Goal: Share content

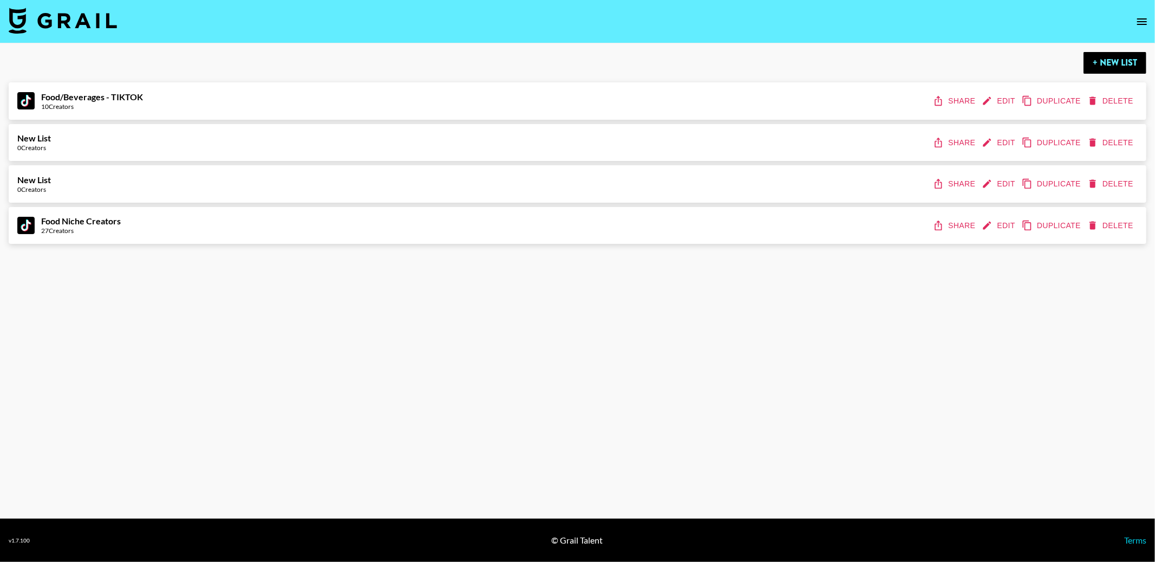
drag, startPoint x: 953, startPoint y: 297, endPoint x: 956, endPoint y: 286, distance: 10.8
click at [953, 296] on main "+ New List Food/Beverages - TIKTOK 10 Creators Share Edit Duplicate Delete New …" at bounding box center [577, 280] width 1155 height 475
click at [970, 226] on button "Share" at bounding box center [955, 226] width 49 height 20
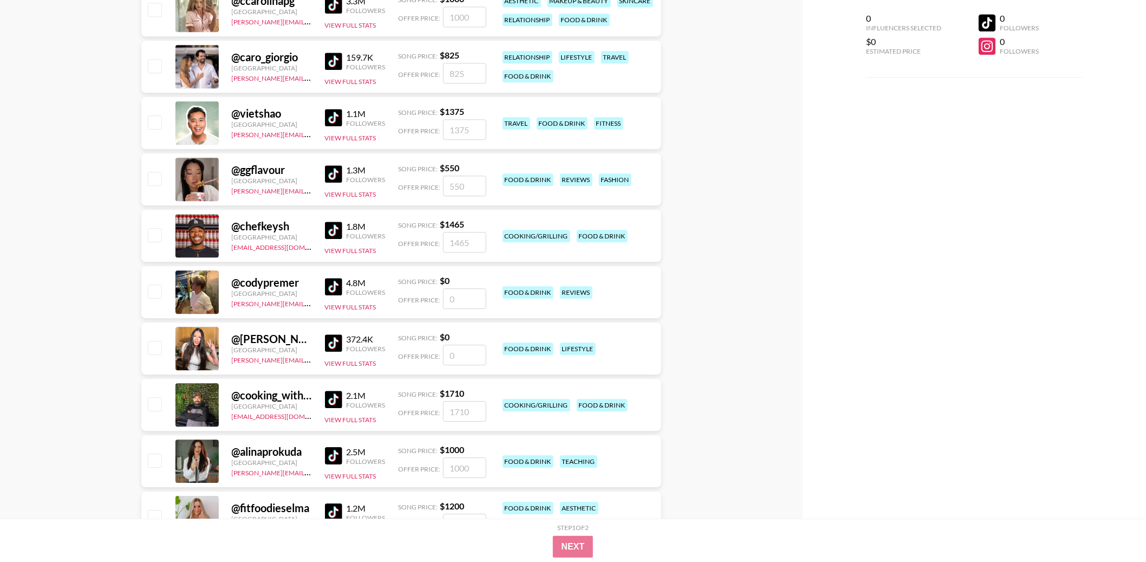
scroll to position [1287, 0]
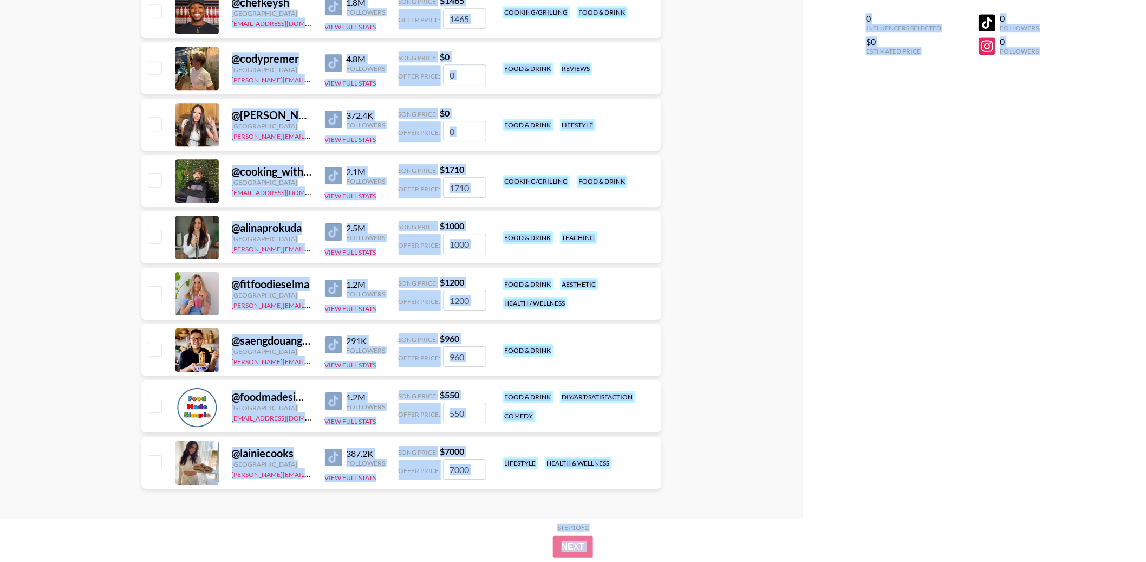
copy section "Loremi d Sitame ​ Consecte ADI ​ Elitsedd Eiu Tempor Inc Utlaboree Dol Magnaali…"
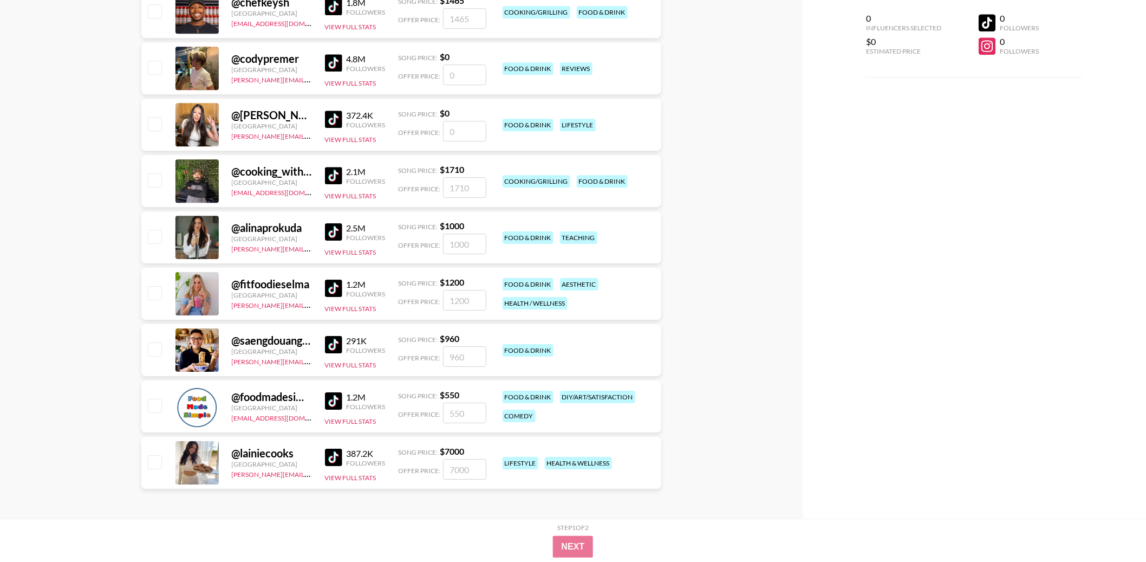
click at [503, 465] on div "lifestyle" at bounding box center [521, 463] width 36 height 12
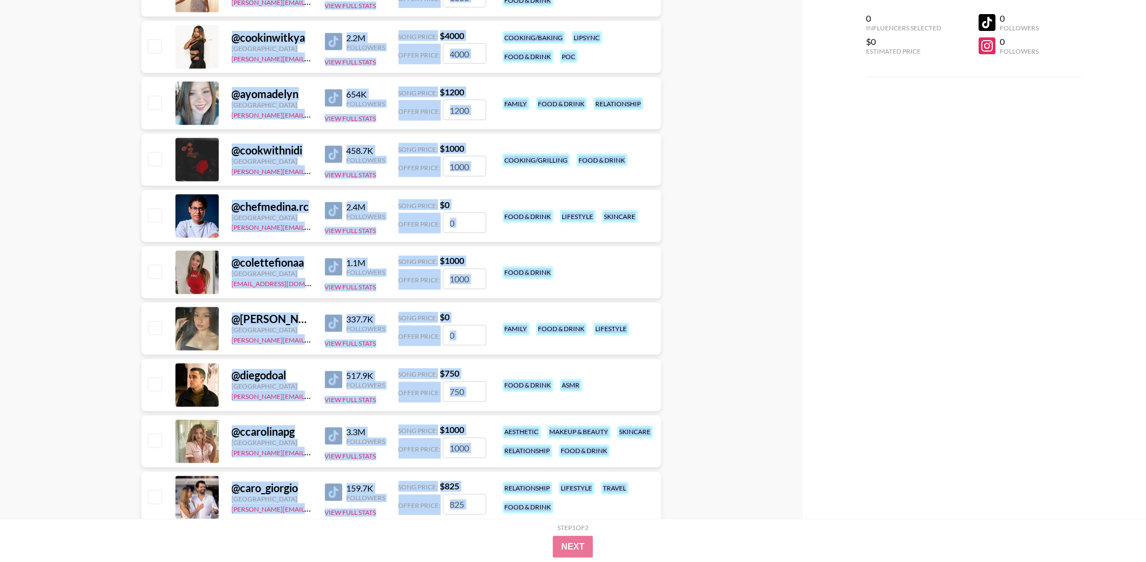
scroll to position [0, 0]
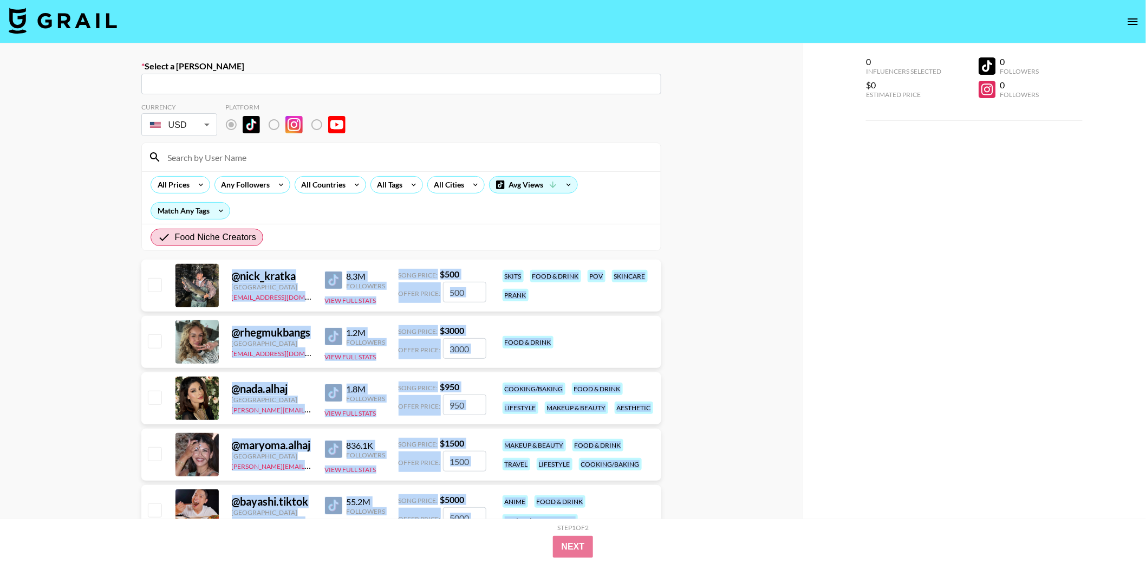
drag, startPoint x: 648, startPoint y: 473, endPoint x: 148, endPoint y: 270, distance: 539.7
copy div "@ nick_kratka [GEOGRAPHIC_DATA] [EMAIL_ADDRESS][DOMAIN_NAME] 8.3M Followers Vie…"
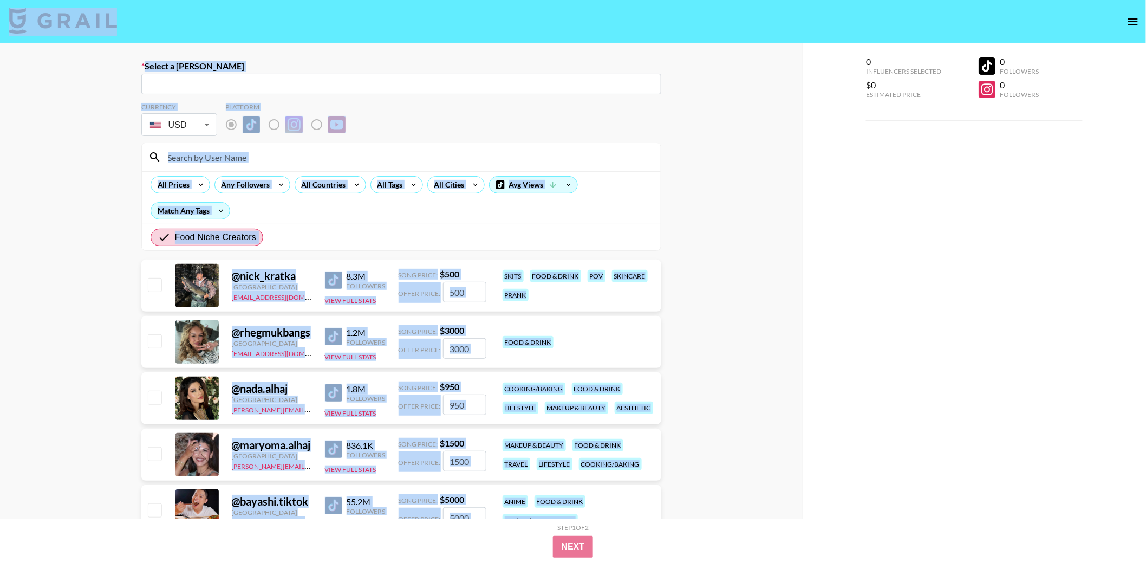
drag, startPoint x: 638, startPoint y: 472, endPoint x: 216, endPoint y: -88, distance: 701.3
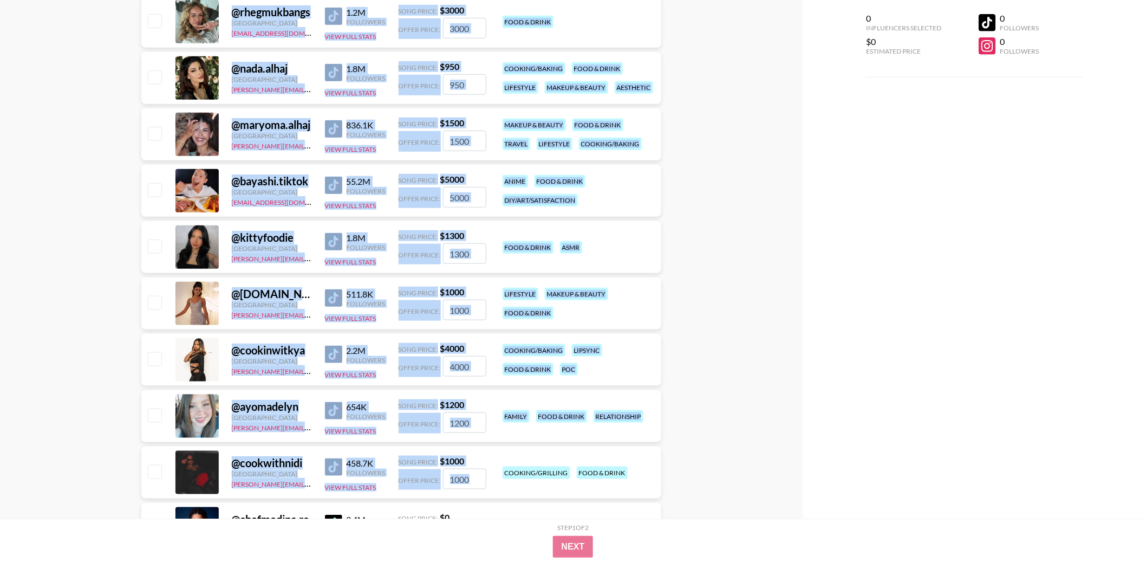
scroll to position [383, 0]
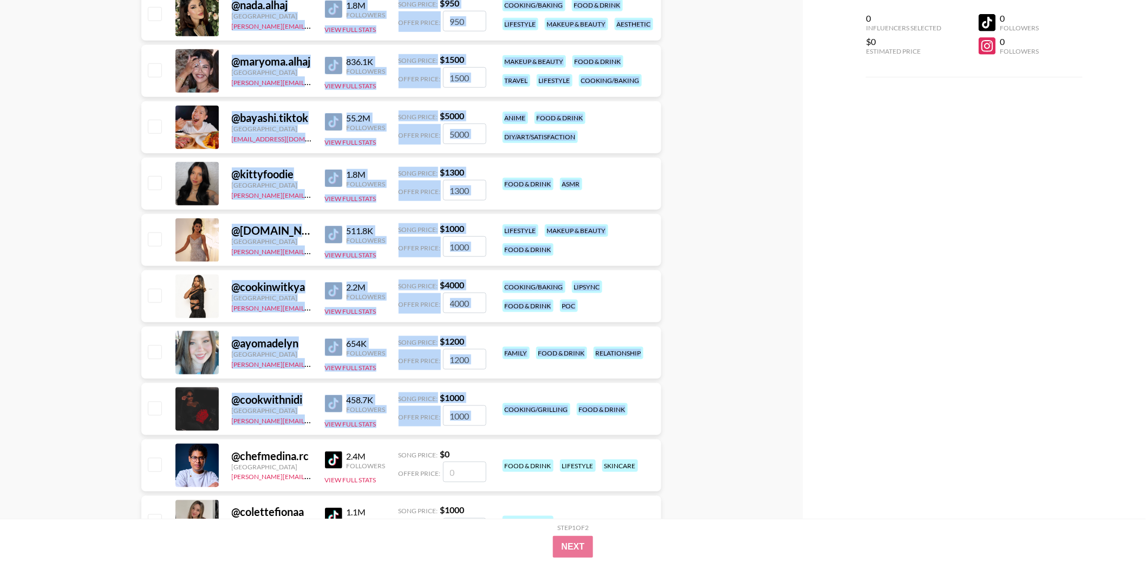
drag, startPoint x: 237, startPoint y: 114, endPoint x: 638, endPoint y: 412, distance: 499.8
copy div "@ nick_kratka [GEOGRAPHIC_DATA] [EMAIL_ADDRESS][DOMAIN_NAME] 8.3M Followers Vie…"
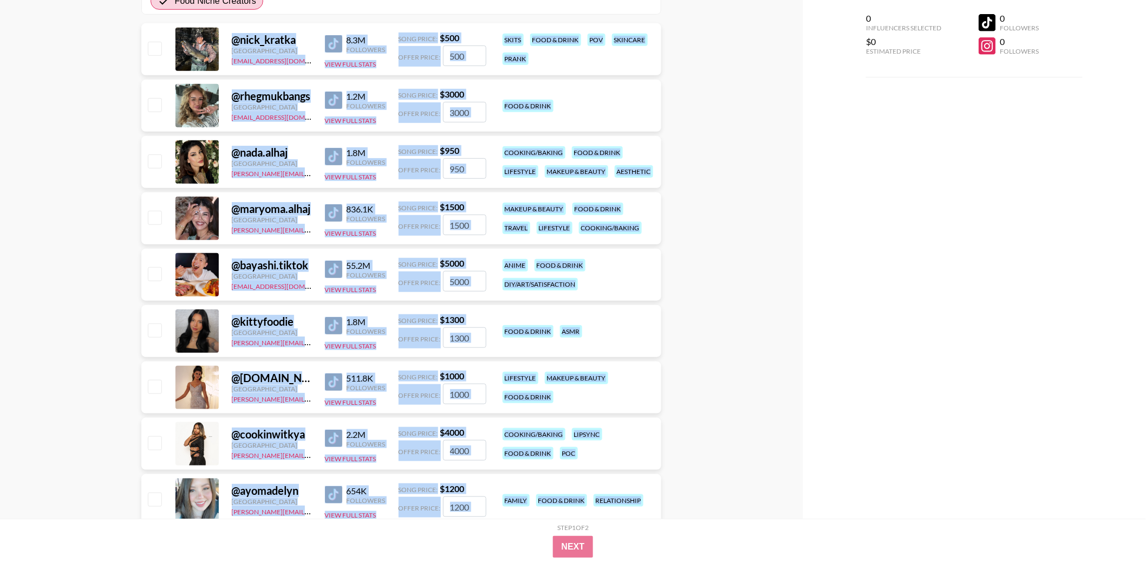
scroll to position [0, 0]
